Goal: Transaction & Acquisition: Purchase product/service

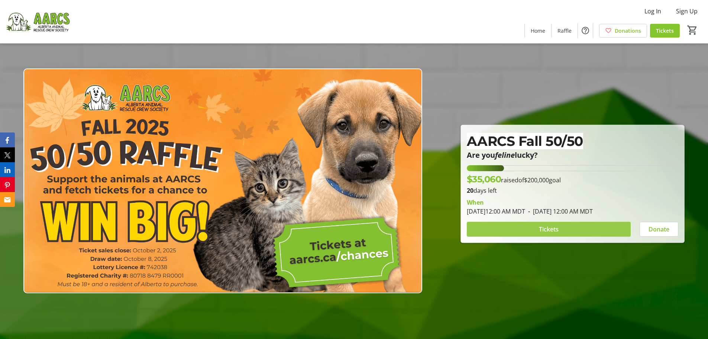
click at [552, 226] on span "Tickets" at bounding box center [549, 229] width 20 height 9
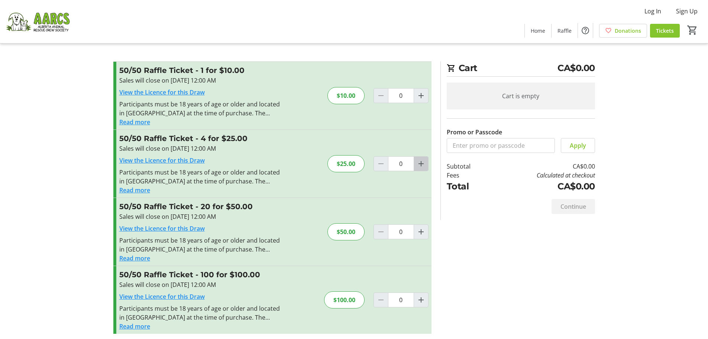
click at [418, 164] on mat-icon "Increment by one" at bounding box center [421, 163] width 9 height 9
type input "1"
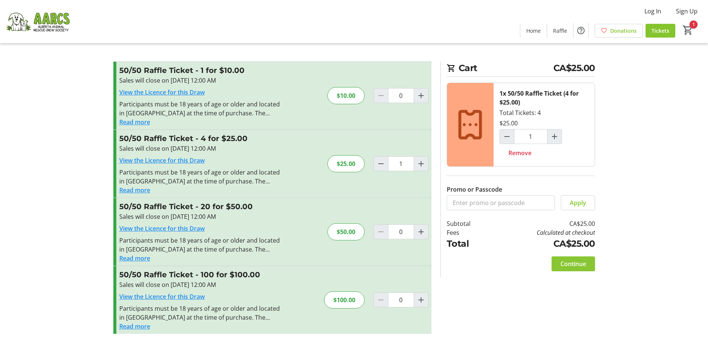
click at [577, 261] on span "Continue" at bounding box center [574, 263] width 26 height 9
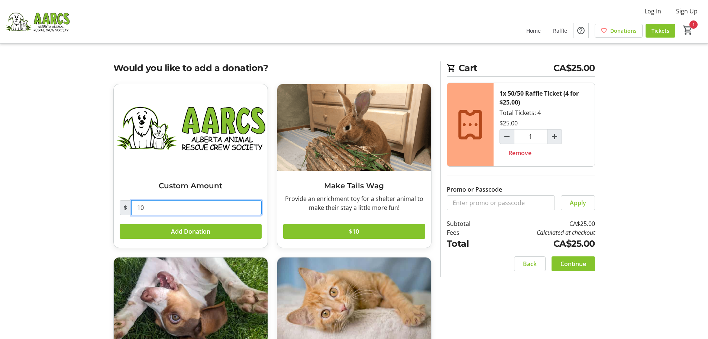
drag, startPoint x: 162, startPoint y: 210, endPoint x: 125, endPoint y: 206, distance: 36.6
click at [125, 206] on div "$ 10" at bounding box center [191, 207] width 142 height 15
type input "25"
click at [87, 207] on tr-checkout-feature-upsell-ui "Cart CA$25.00 1x 50/50 Raffle Ticket (4 for $25.00) Total Tickets: 4 $25.00 1 R…" at bounding box center [354, 218] width 708 height 436
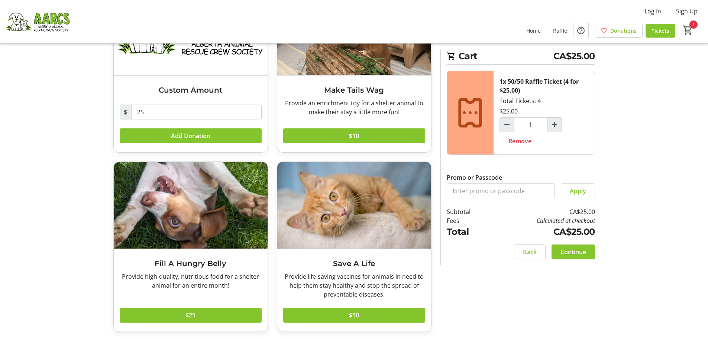
scroll to position [97, 0]
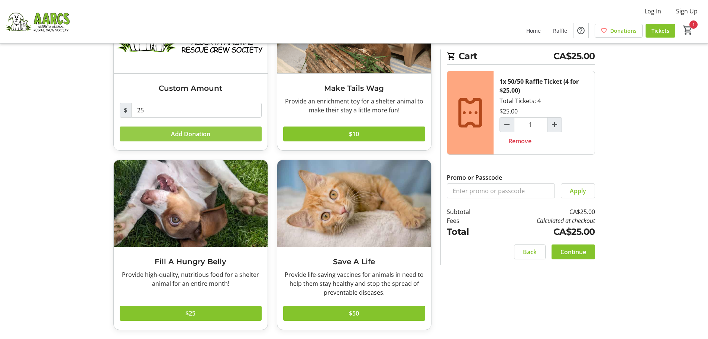
click at [191, 132] on span "Add Donation" at bounding box center [190, 133] width 39 height 9
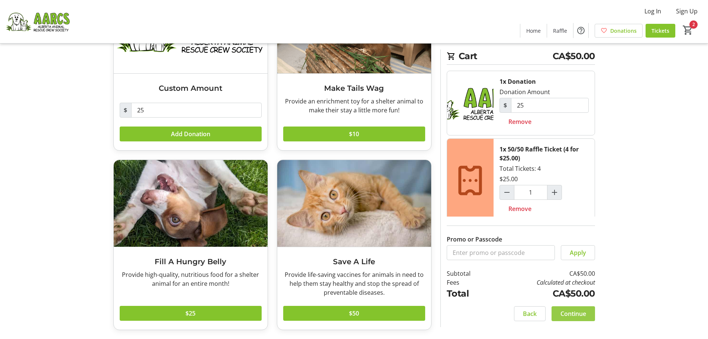
click at [575, 312] on span "Continue" at bounding box center [574, 313] width 26 height 9
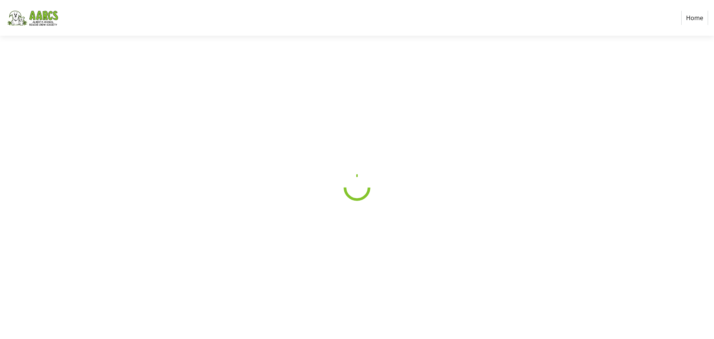
select select "CA"
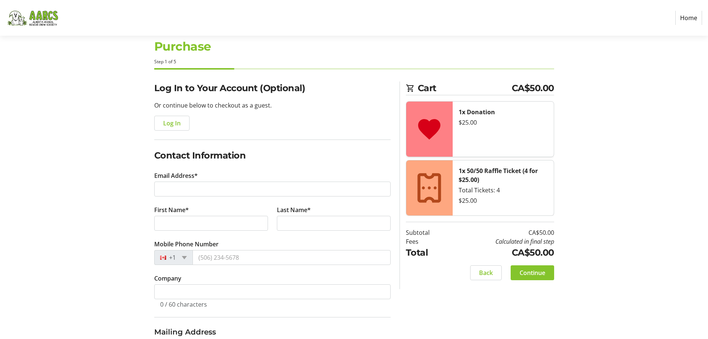
scroll to position [112, 0]
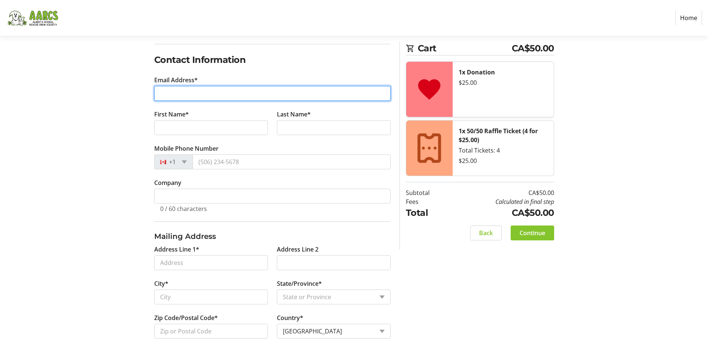
click at [203, 92] on input "Email Address*" at bounding box center [272, 93] width 236 height 15
type input "[EMAIL_ADDRESS][DOMAIN_NAME]"
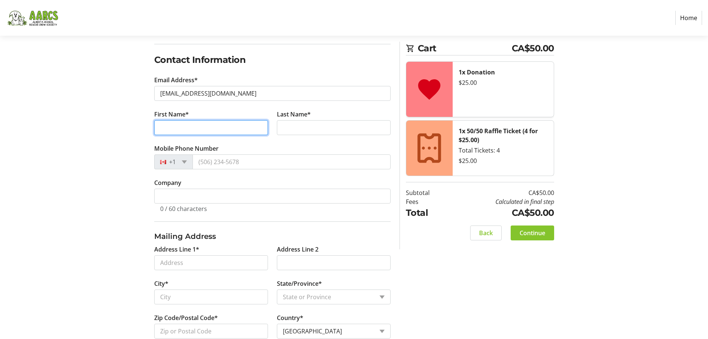
type input "[PERSON_NAME]"
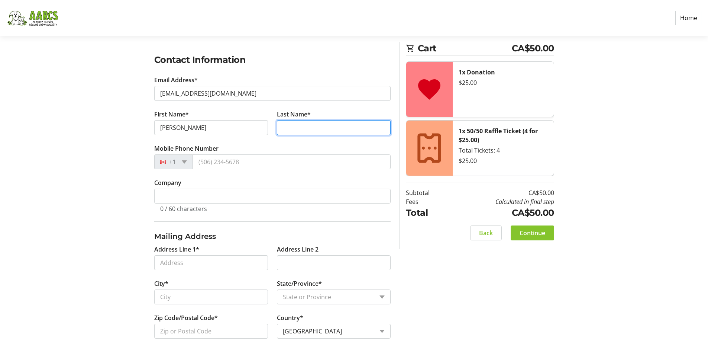
type input "[PERSON_NAME]"
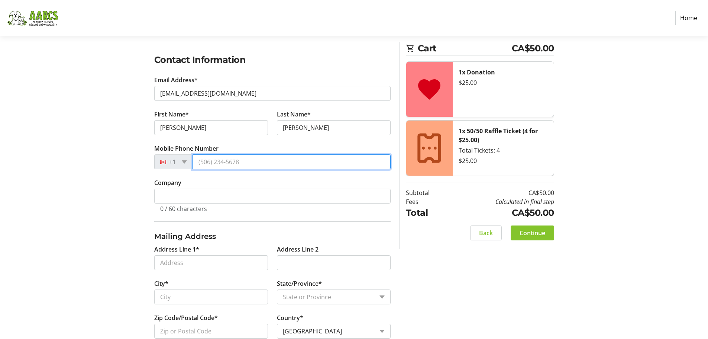
type input "[PHONE_NUMBER]"
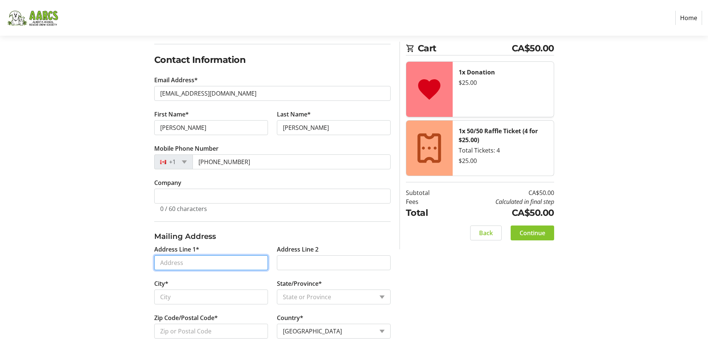
type input "#116 [STREET_ADDRESS]"
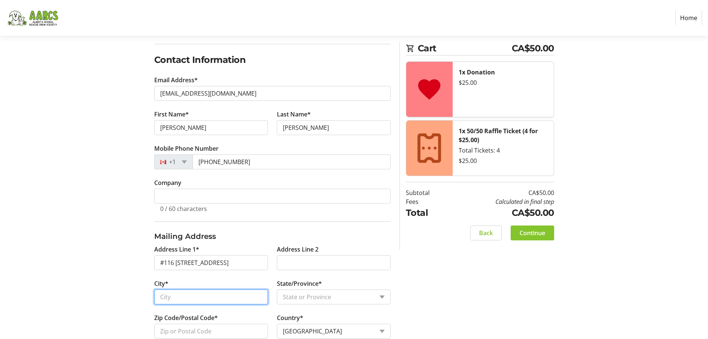
type input "[GEOGRAPHIC_DATA]"
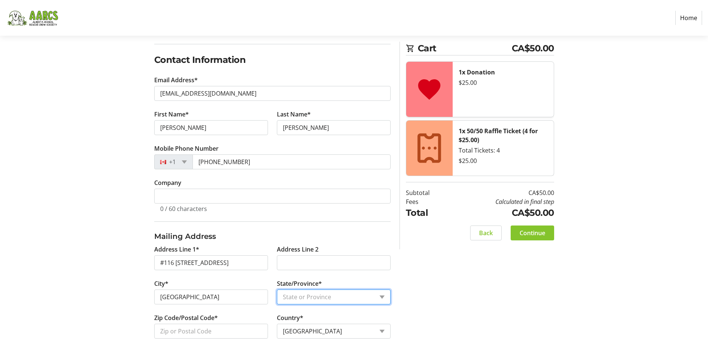
select select "AB"
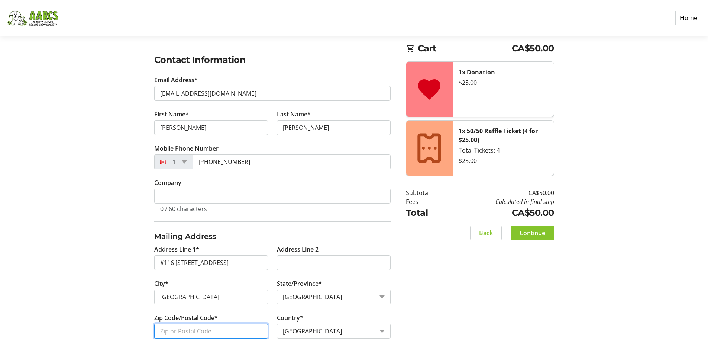
type input "T3E 5K8"
click at [111, 134] on div "Log In to Your Account (Optional) Or continue below to checkout as a guest. Log…" at bounding box center [354, 194] width 491 height 417
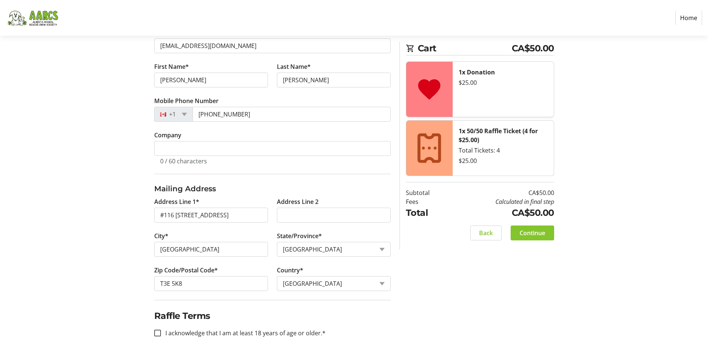
scroll to position [176, 0]
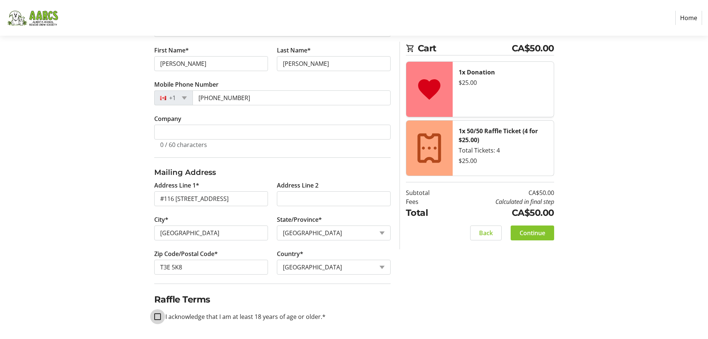
click at [158, 318] on input "I acknowledge that I am at least 18 years of age or older.*" at bounding box center [157, 316] width 7 height 7
checkbox input "true"
click at [531, 234] on span "Continue" at bounding box center [533, 232] width 26 height 9
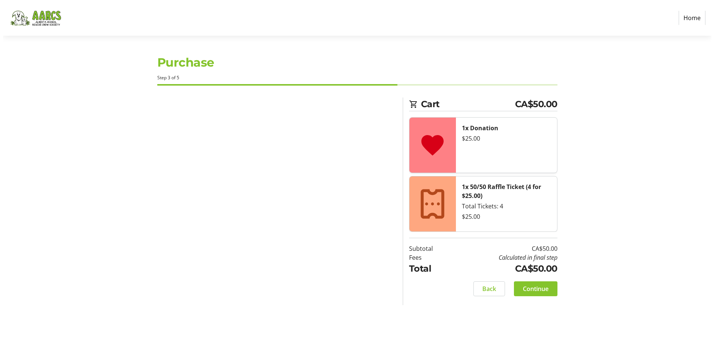
scroll to position [0, 0]
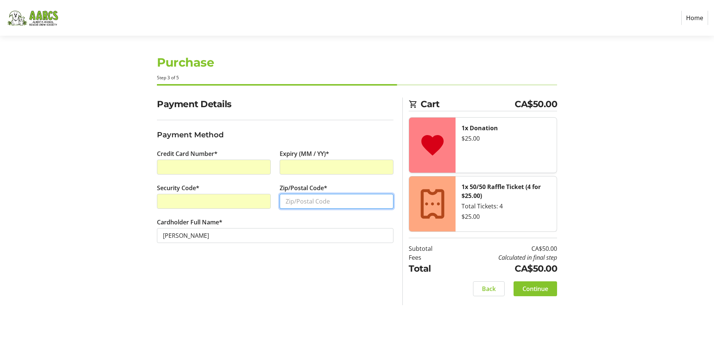
click at [301, 202] on input "Zip/Postal Code*" at bounding box center [337, 201] width 114 height 15
type input "T3E5K8"
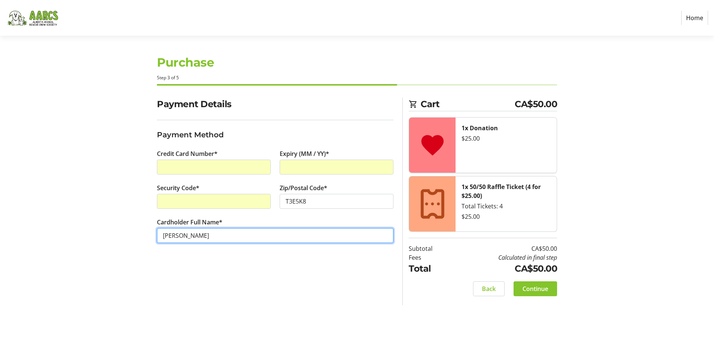
click at [228, 238] on input "[PERSON_NAME]" at bounding box center [275, 235] width 236 height 15
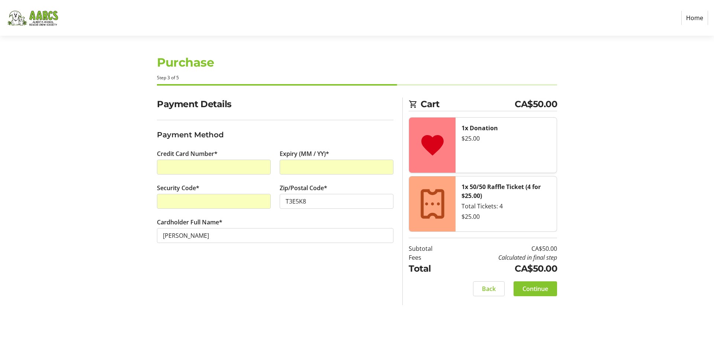
click at [301, 285] on div "Payment Details Payment Method Credit Card Number* Expiry (MM / YY)* Security C…" at bounding box center [274, 200] width 245 height 207
click at [542, 285] on span "Continue" at bounding box center [535, 288] width 26 height 9
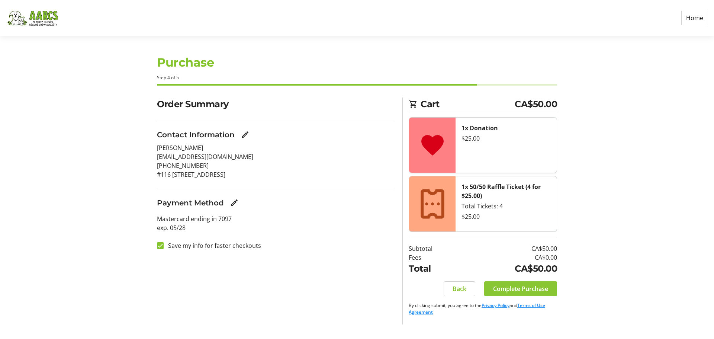
click at [516, 287] on span "Complete Purchase" at bounding box center [520, 288] width 55 height 9
